Goal: Task Accomplishment & Management: Manage account settings

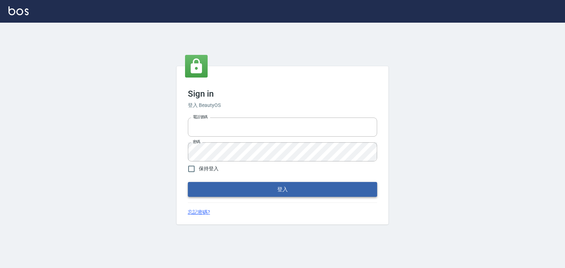
type input "0938245198"
click at [213, 187] on button "登入" at bounding box center [282, 189] width 189 height 15
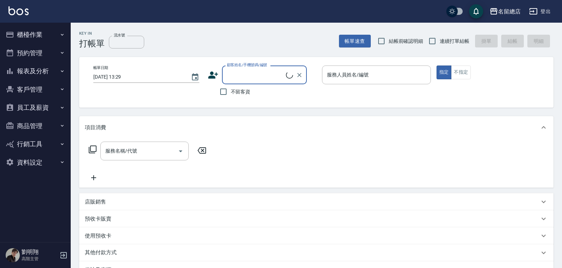
click at [59, 68] on button "報表及分析" at bounding box center [35, 71] width 65 height 18
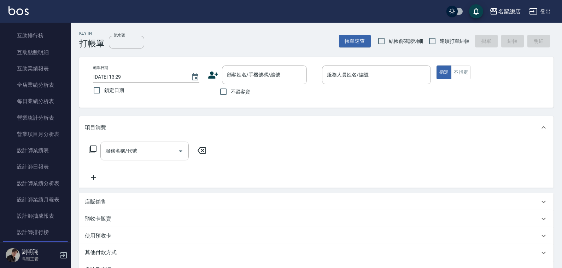
scroll to position [212, 0]
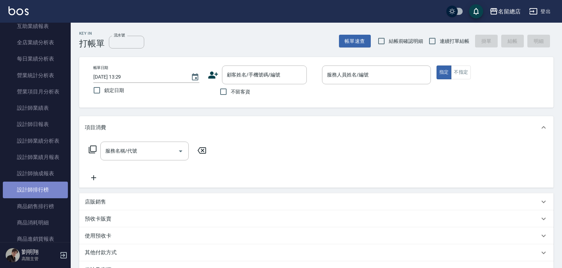
click at [41, 188] on link "設計師排行榜" at bounding box center [35, 189] width 65 height 16
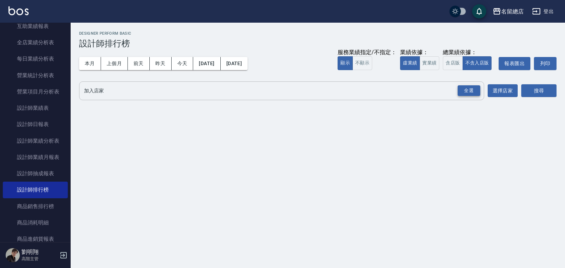
click at [469, 92] on div "全選" at bounding box center [469, 90] width 23 height 11
click at [438, 64] on button "實業績" at bounding box center [430, 63] width 20 height 14
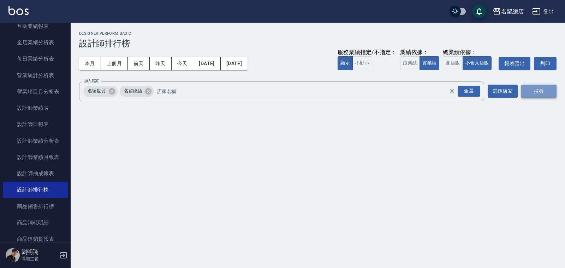
click at [530, 91] on button "搜尋" at bounding box center [539, 90] width 35 height 13
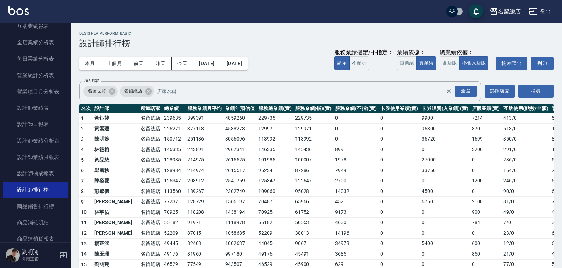
click at [219, 37] on div "Designer Perform Basic 設計師排行榜" at bounding box center [316, 39] width 474 height 17
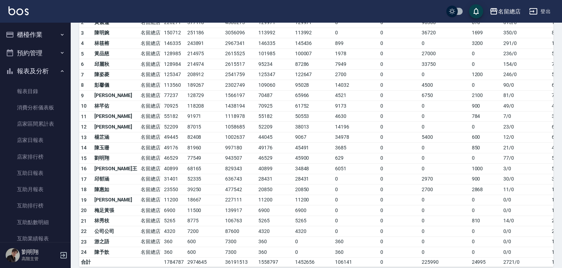
click at [36, 71] on button "報表及分析" at bounding box center [35, 71] width 65 height 18
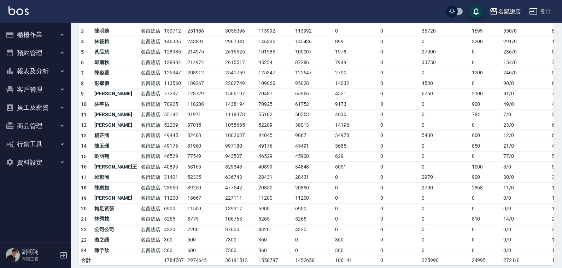
scroll to position [113, 0]
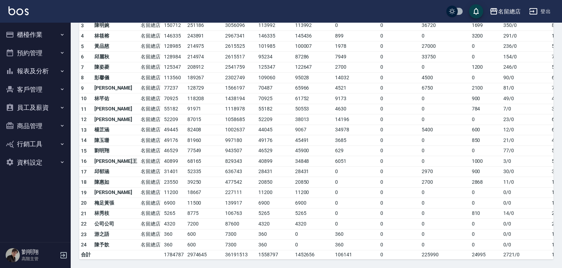
click at [36, 110] on button "員工及薪資" at bounding box center [35, 107] width 65 height 18
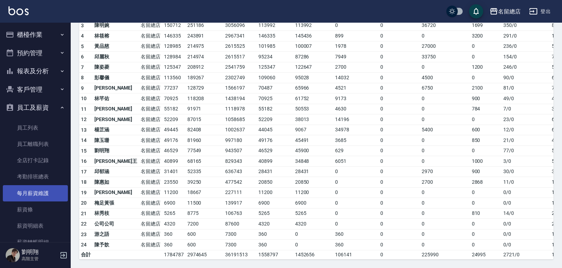
click at [46, 188] on link "每月薪資維護" at bounding box center [35, 193] width 65 height 16
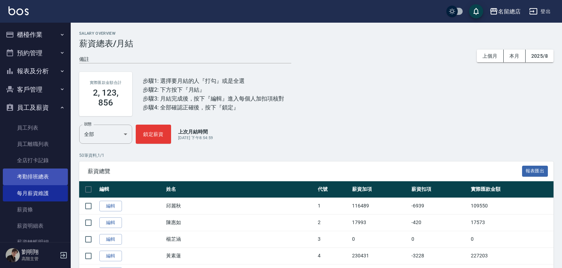
scroll to position [35, 0]
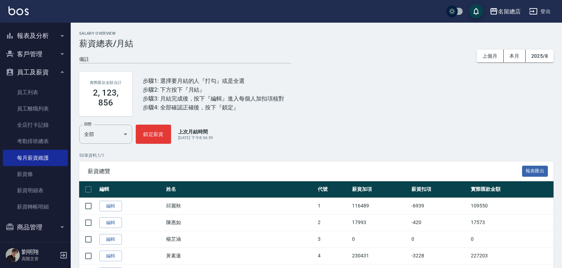
click at [22, 82] on ul "員工列表 員工離職列表 全店打卡記錄 考勤排班總表 每月薪資維護 薪資條 薪資明細表 薪資轉帳明細" at bounding box center [35, 149] width 65 height 136
click at [20, 87] on link "員工列表" at bounding box center [35, 92] width 65 height 16
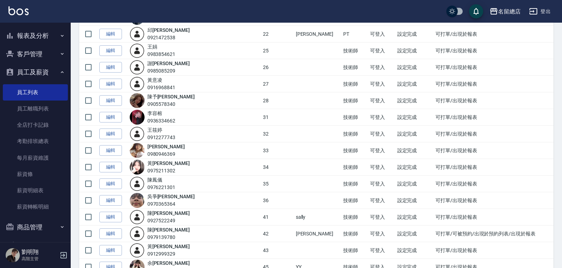
scroll to position [424, 0]
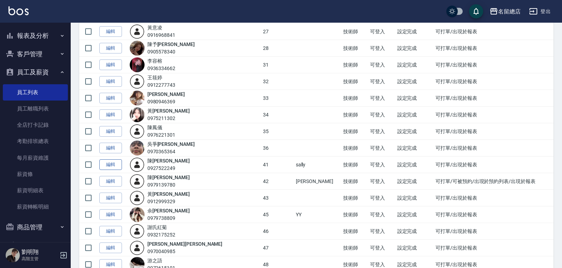
click at [105, 169] on link "編輯" at bounding box center [110, 164] width 23 height 11
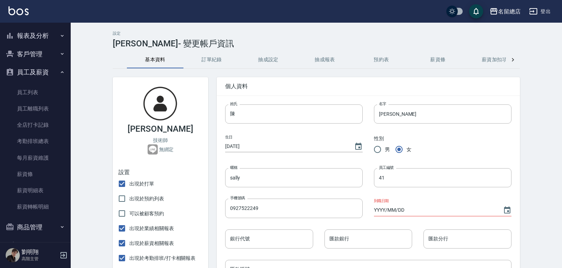
click at [487, 59] on button "薪資加扣項" at bounding box center [494, 59] width 57 height 17
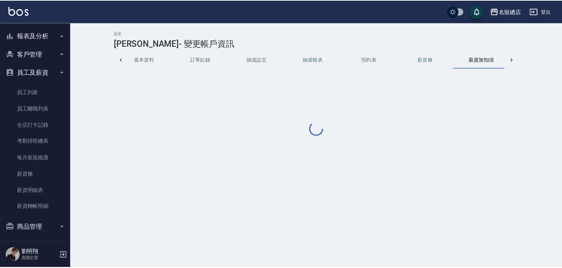
scroll to position [0, 17]
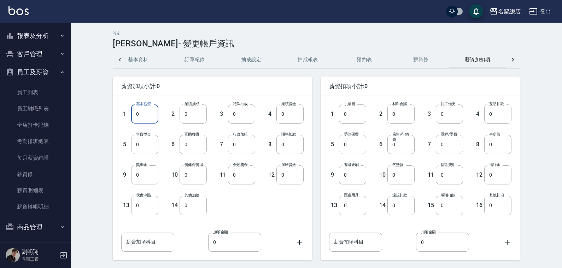
drag, startPoint x: 151, startPoint y: 116, endPoint x: 82, endPoint y: 109, distance: 68.9
click at [82, 109] on div "設定 [PERSON_NAME] - 變更帳戶資訊 基本資料 訂單紀錄 抽成設定 抽成報表 預約表 薪資條 薪資加扣項 密碼與安全 打卡紀錄 薪資加項小計:0…" at bounding box center [316, 160] width 491 height 274
type input "28590"
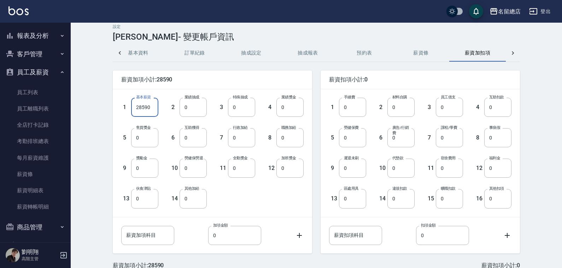
scroll to position [29, 0]
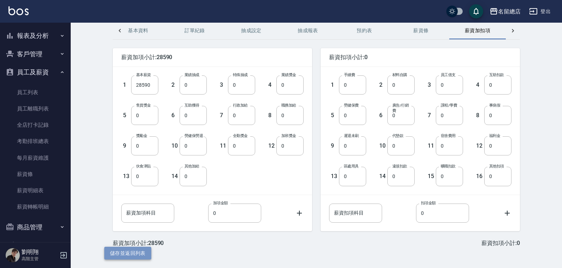
click at [123, 250] on button "儲存並返回列表" at bounding box center [127, 252] width 47 height 13
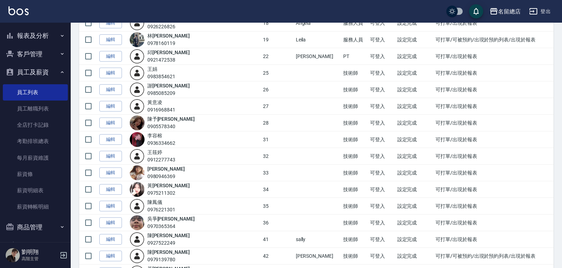
scroll to position [459, 0]
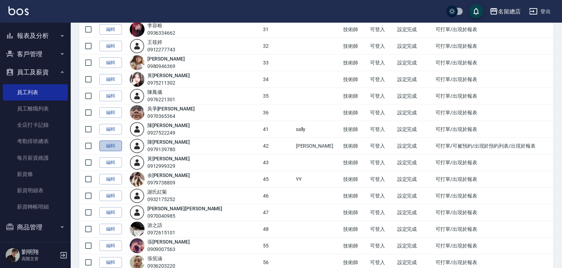
click at [109, 148] on link "編輯" at bounding box center [110, 145] width 23 height 11
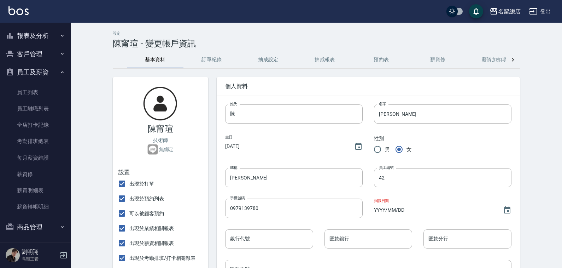
click at [493, 60] on button "薪資加扣項" at bounding box center [494, 59] width 57 height 17
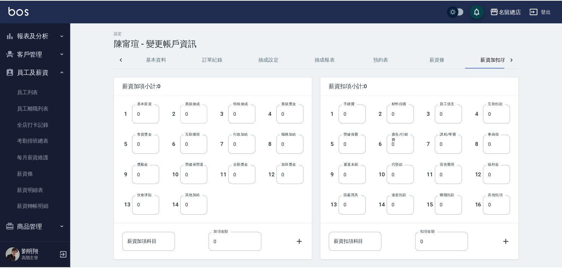
scroll to position [0, 17]
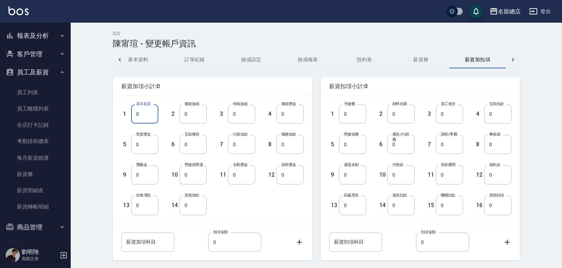
drag, startPoint x: 149, startPoint y: 116, endPoint x: 127, endPoint y: 127, distance: 24.3
click at [132, 125] on div "1 基本薪資 0 基本薪資 2 業績抽成 0 業績抽成 3 特殊抽成 0 特殊抽成 4 業績獎金 0 業績獎金 5 售貨獎金 0 售貨獎金 6 互助獲得 0 …" at bounding box center [207, 154] width 194 height 122
type input "28590"
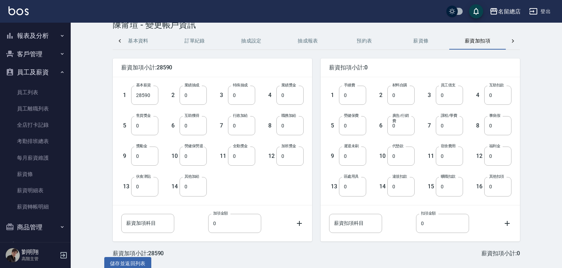
scroll to position [29, 0]
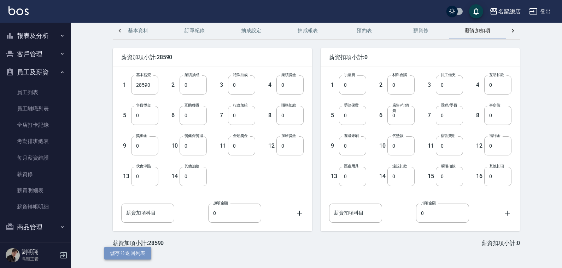
click at [135, 252] on button "儲存並返回列表" at bounding box center [127, 252] width 47 height 13
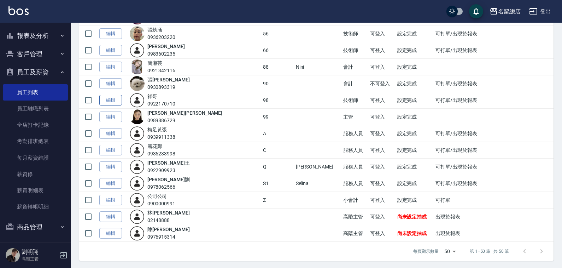
scroll to position [689, 0]
